Goal: Navigation & Orientation: Find specific page/section

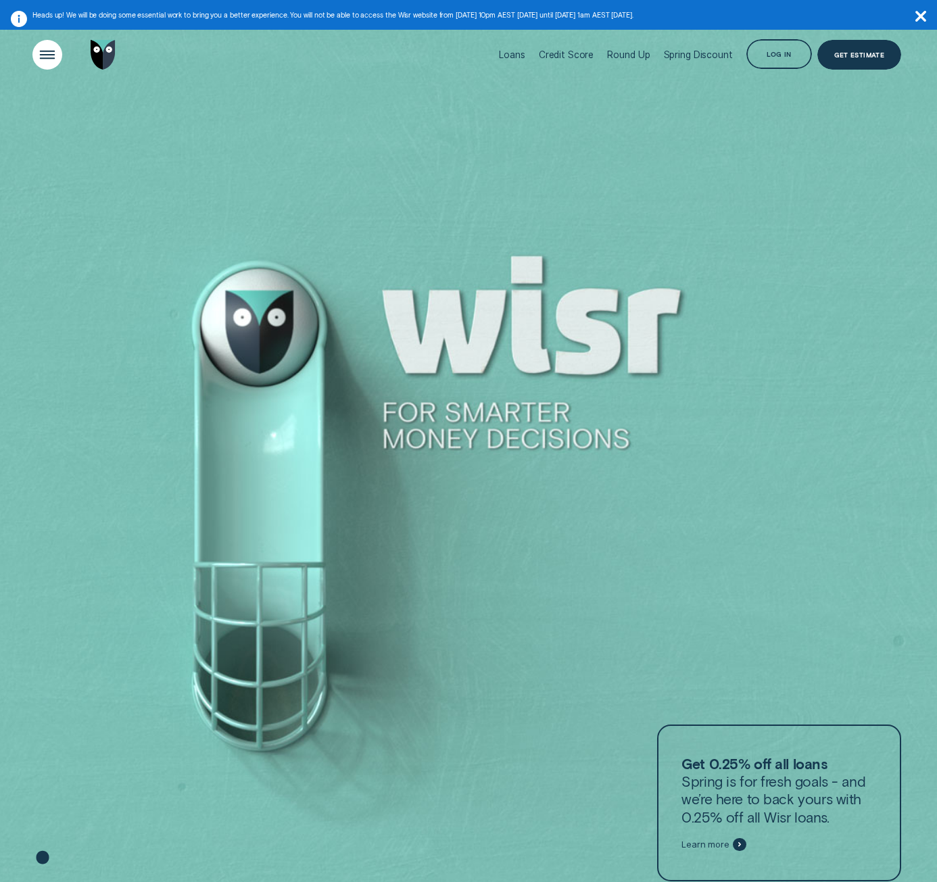
click at [55, 48] on div "Open Menu" at bounding box center [47, 55] width 42 height 42
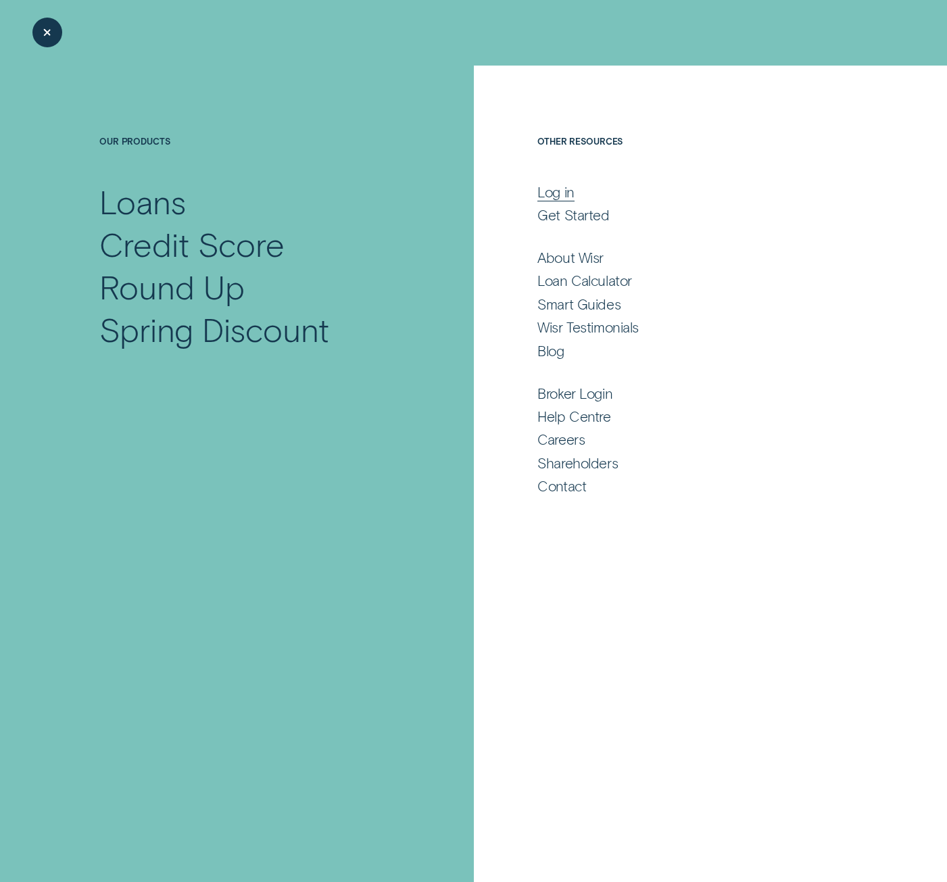
click at [564, 187] on div "Log in" at bounding box center [555, 192] width 37 height 18
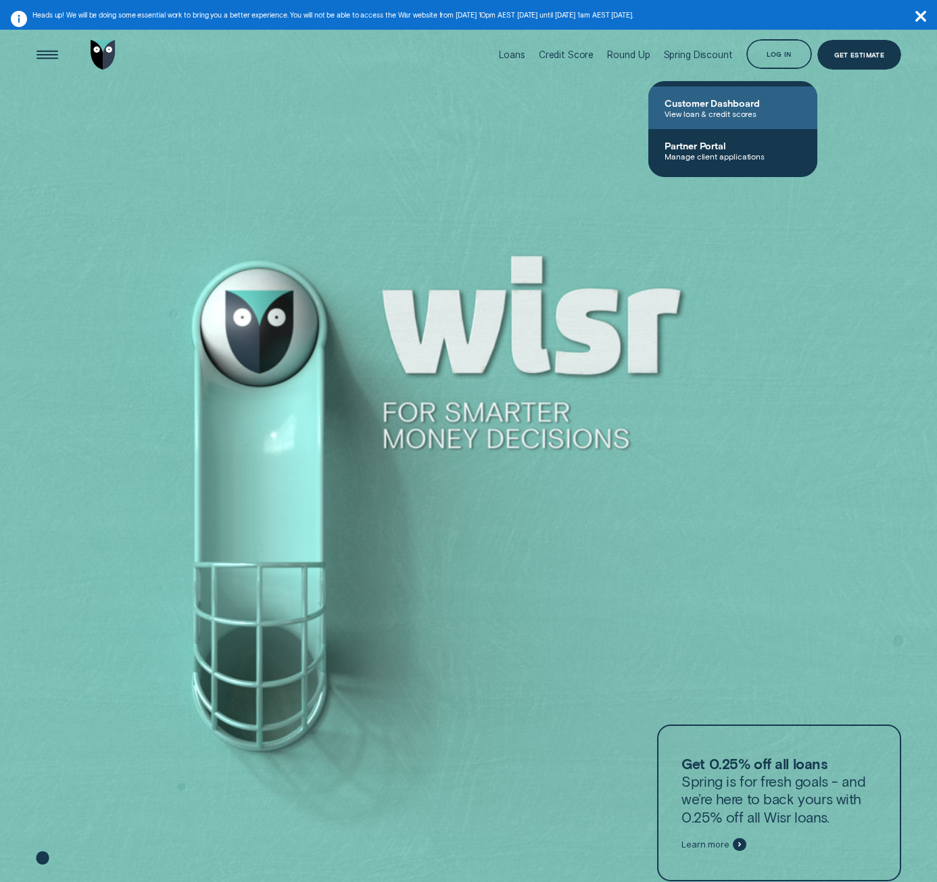
click at [729, 109] on span "View loan & credit scores" at bounding box center [733, 113] width 137 height 9
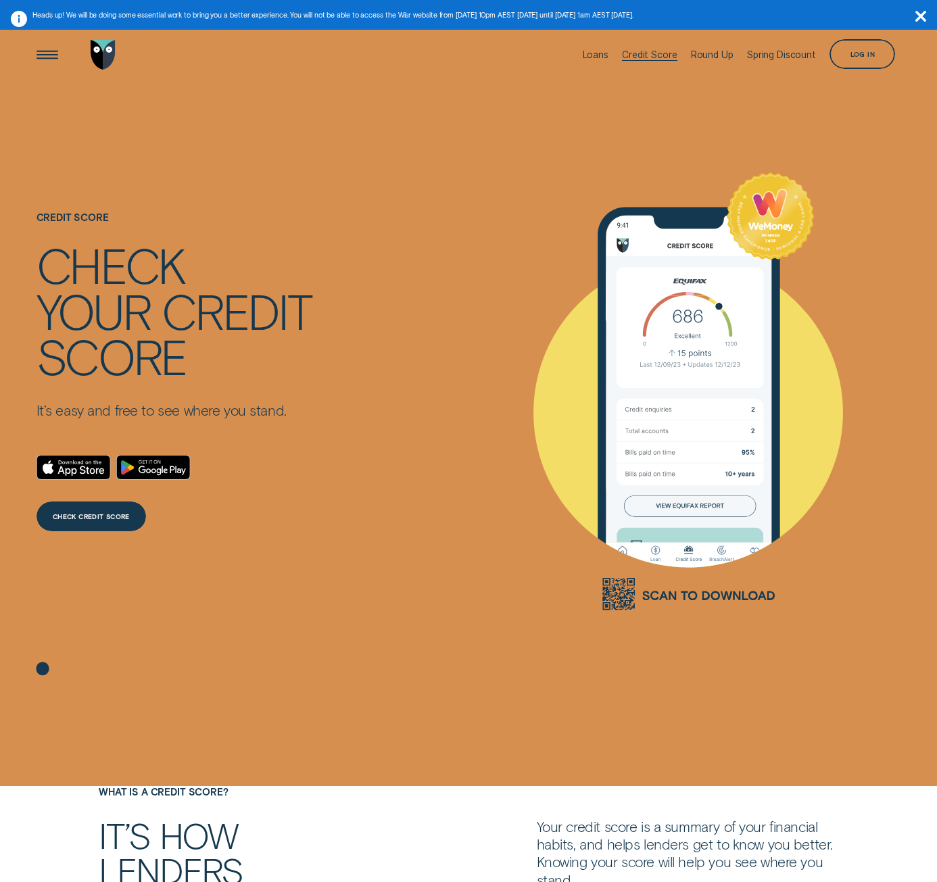
click at [646, 53] on div "Credit Score" at bounding box center [649, 54] width 55 height 11
